Goal: Task Accomplishment & Management: Complete application form

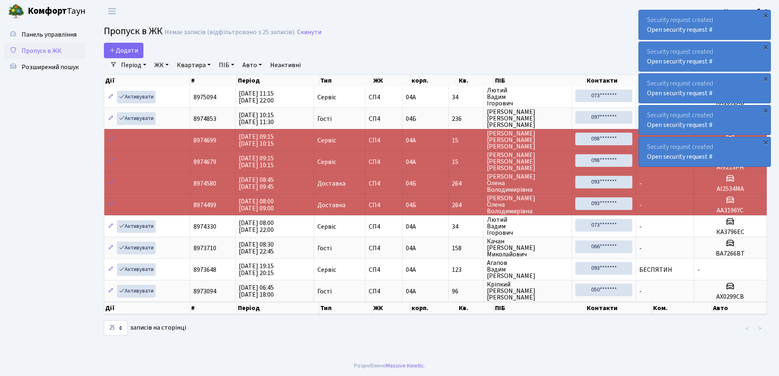
select select "25"
click at [132, 52] on span "Додати" at bounding box center [123, 50] width 29 height 9
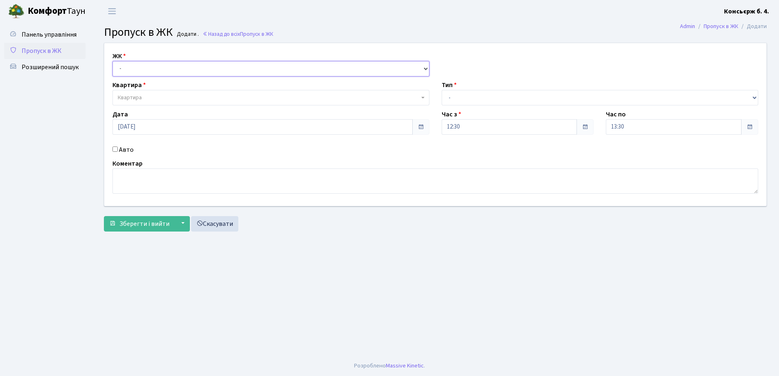
click at [154, 71] on select "- [STREET_ADDRESS]" at bounding box center [270, 68] width 317 height 15
select select "325"
click at [112, 61] on select "- СП4, Столичне шосе, 5" at bounding box center [270, 68] width 317 height 15
select select
click at [160, 92] on span "Квартира" at bounding box center [270, 97] width 317 height 15
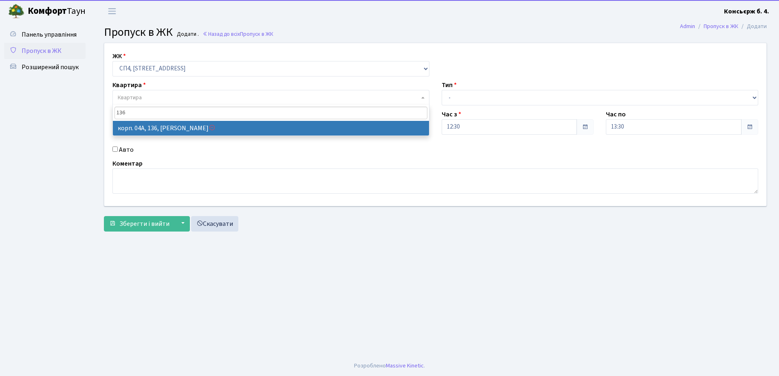
type input "136"
select select "21164"
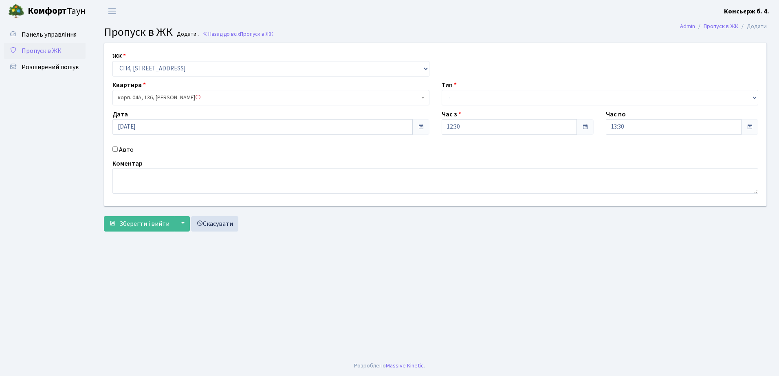
click at [201, 98] on span at bounding box center [198, 97] width 6 height 6
click at [42, 52] on span "Пропуск в ЖК" at bounding box center [42, 50] width 40 height 9
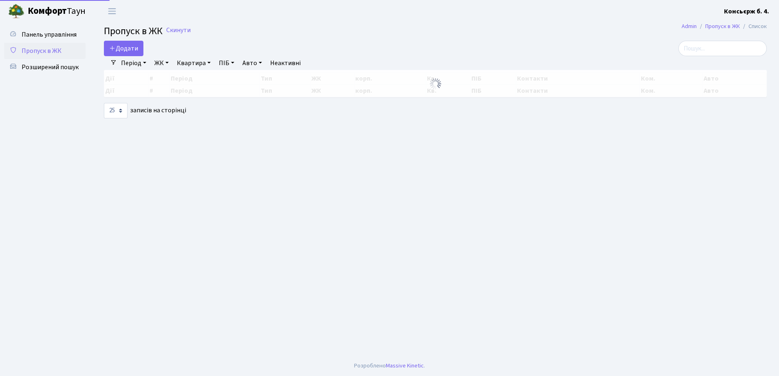
select select "25"
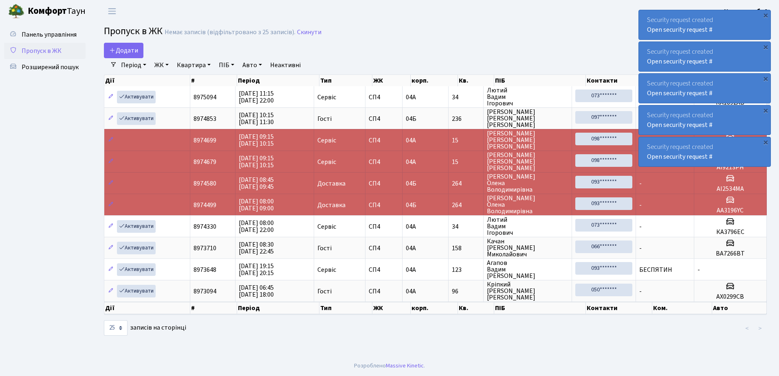
click at [64, 48] on link "Пропуск в ЖК" at bounding box center [44, 51] width 81 height 16
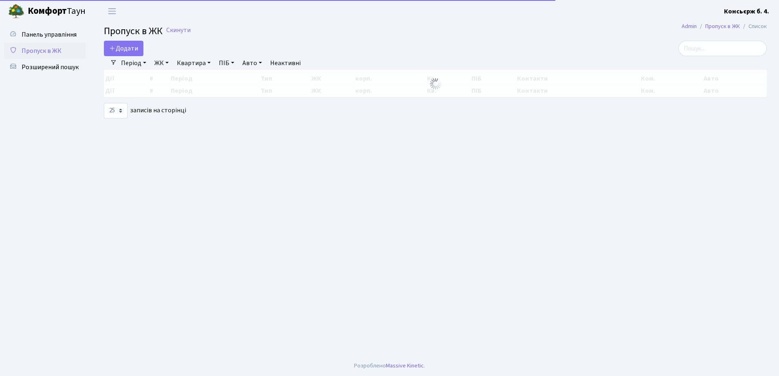
select select "25"
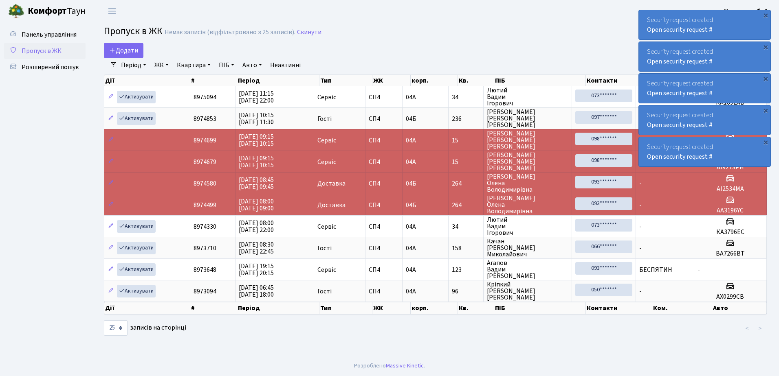
click at [44, 43] on link "Пропуск в ЖК" at bounding box center [44, 51] width 81 height 16
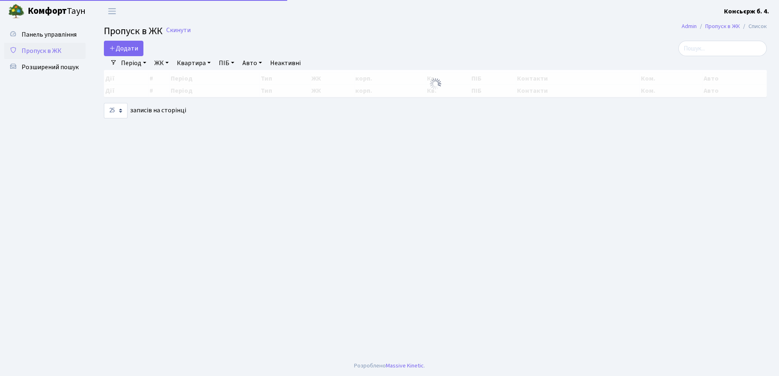
select select "25"
